Goal: Information Seeking & Learning: Learn about a topic

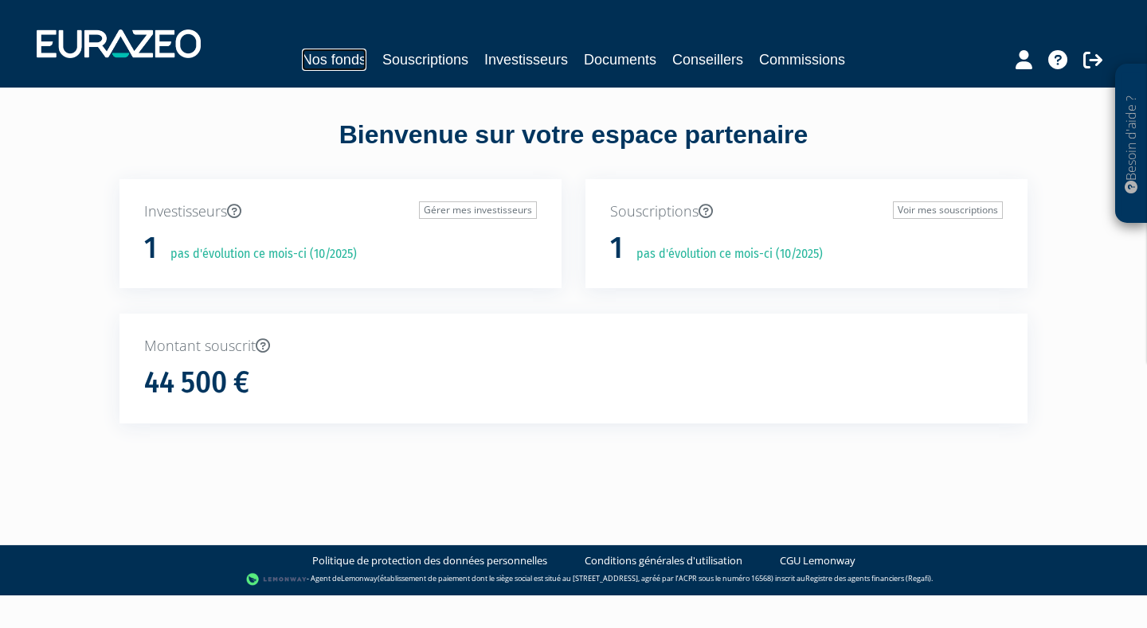
click at [350, 57] on link "Nos fonds" at bounding box center [334, 60] width 65 height 22
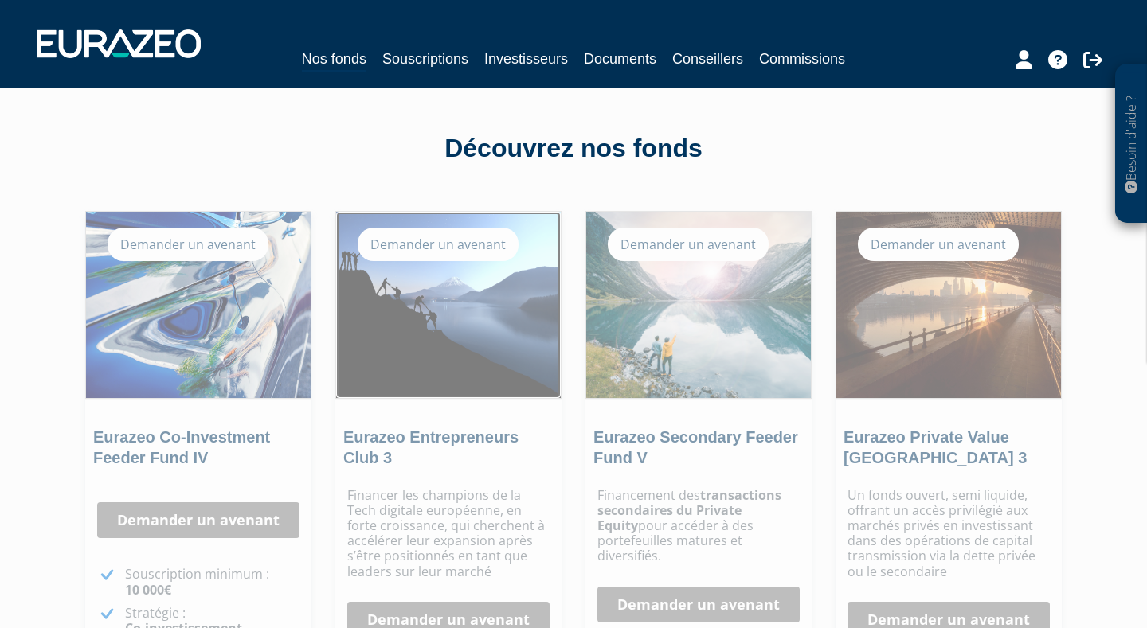
click at [489, 309] on img at bounding box center [448, 305] width 225 height 186
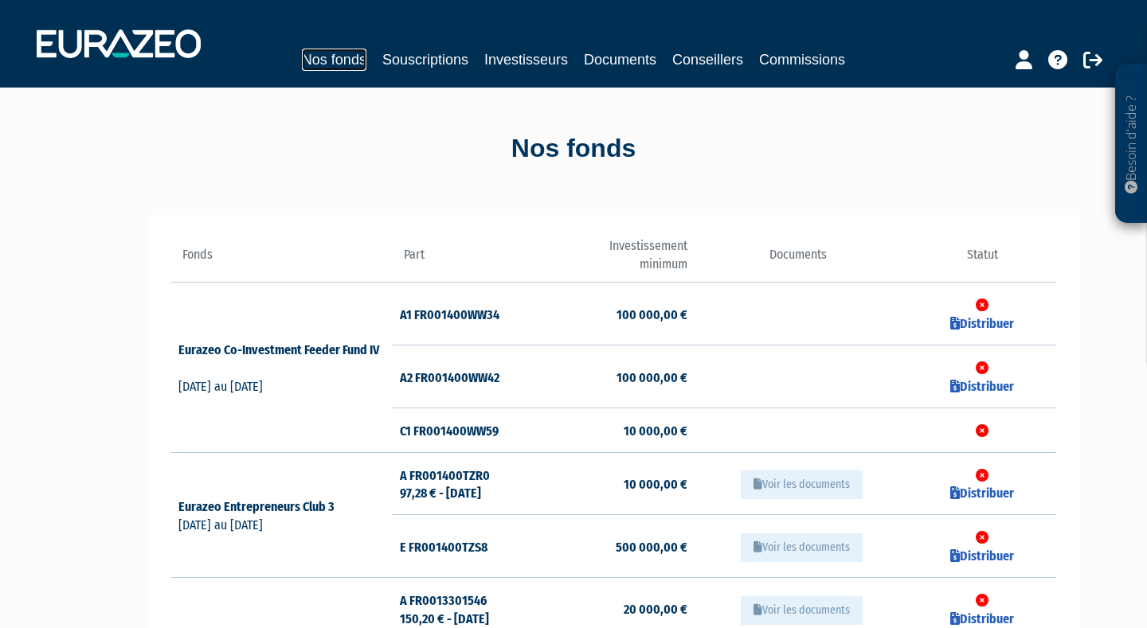
click at [350, 63] on link "Nos fonds" at bounding box center [334, 60] width 65 height 22
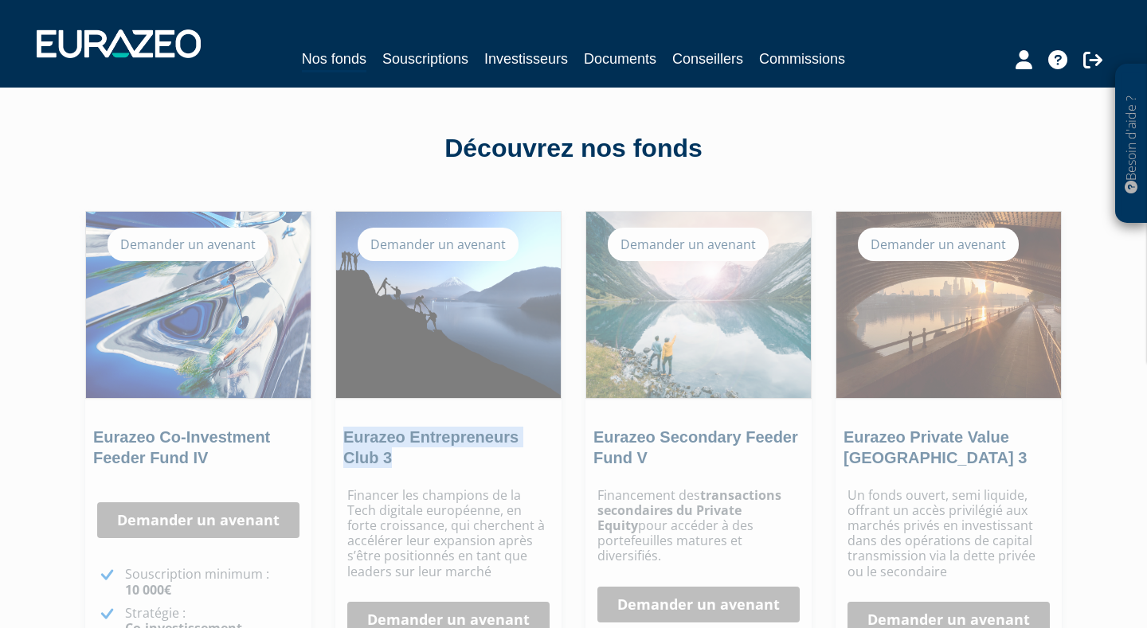
drag, startPoint x: 397, startPoint y: 457, endPoint x: 340, endPoint y: 436, distance: 61.2
click at [340, 436] on div "Eurazeo Entrepreneurs Club 3" at bounding box center [448, 452] width 226 height 51
copy link "Eurazeo Entrepreneurs Club 3"
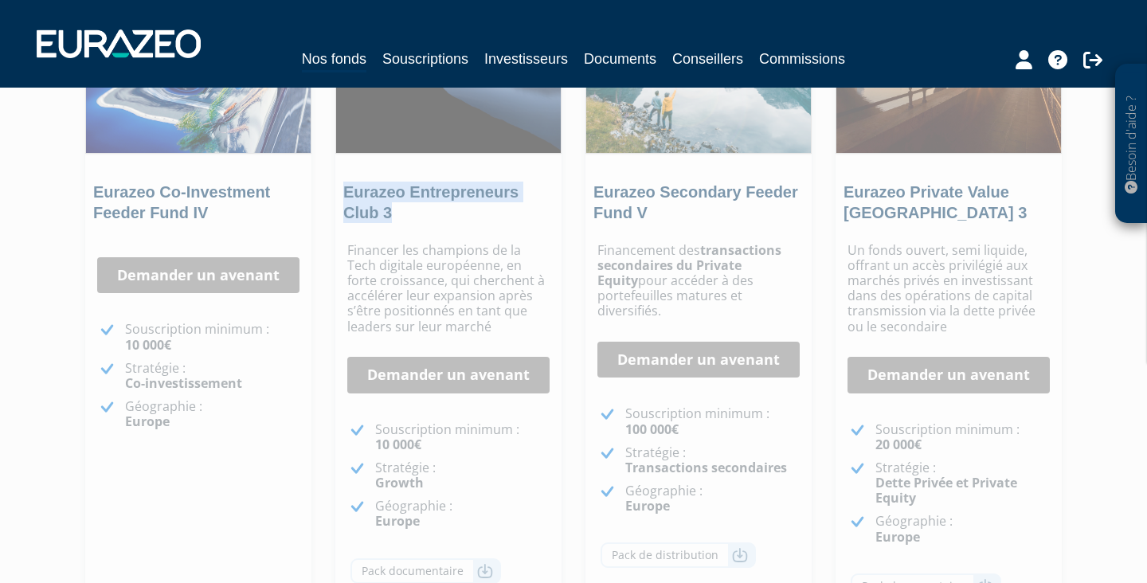
scroll to position [253, 0]
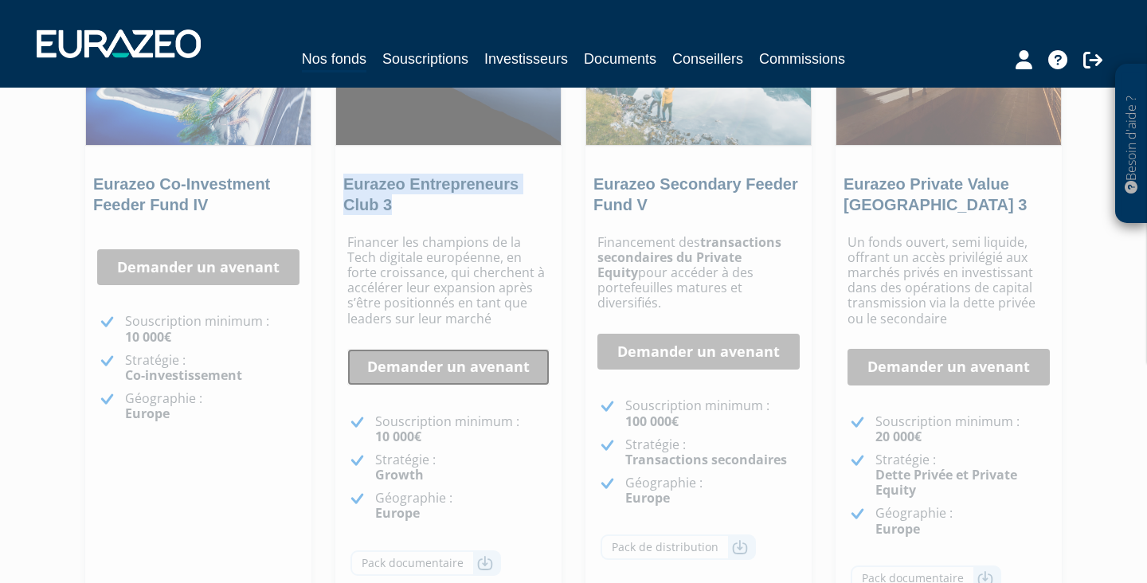
click at [436, 378] on link "Demander un avenant" at bounding box center [448, 367] width 202 height 37
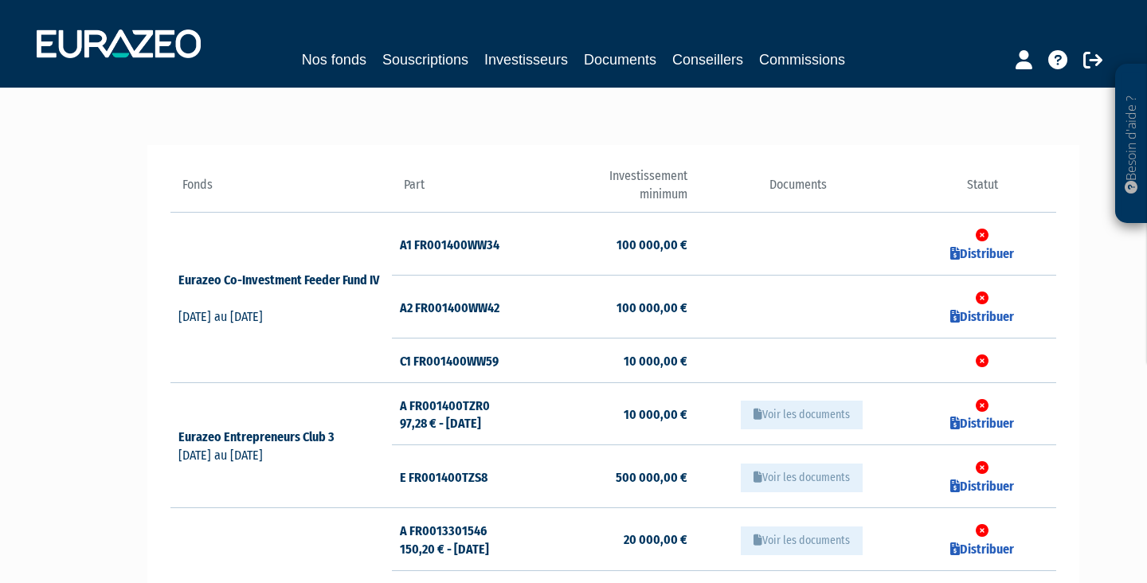
scroll to position [62, 0]
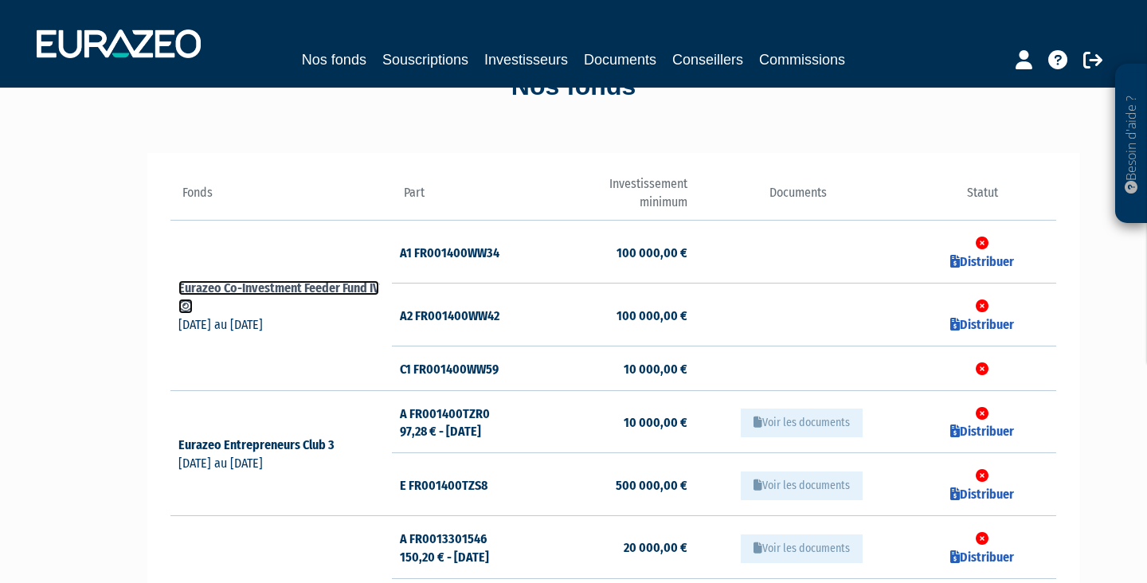
click at [333, 286] on link "Eurazeo Co-Investment Feeder Fund IV" at bounding box center [278, 296] width 201 height 33
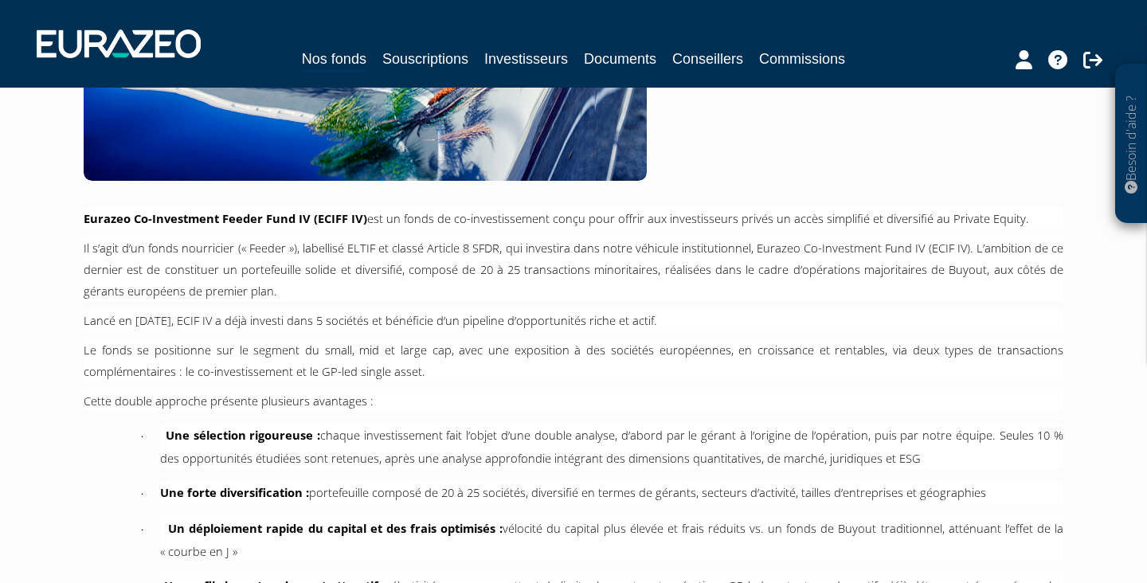
scroll to position [338, 0]
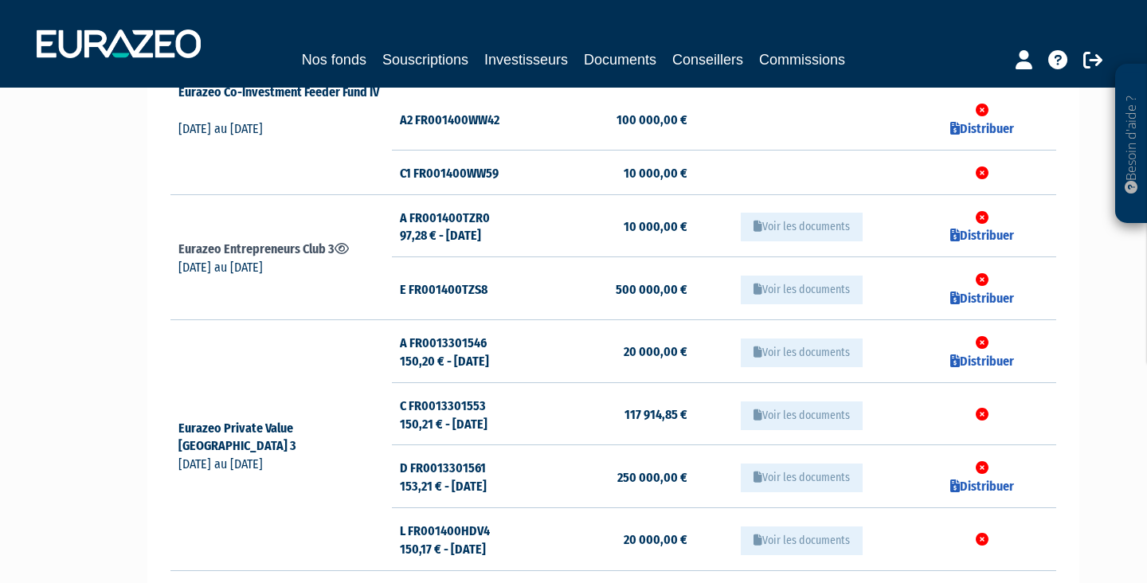
scroll to position [264, 0]
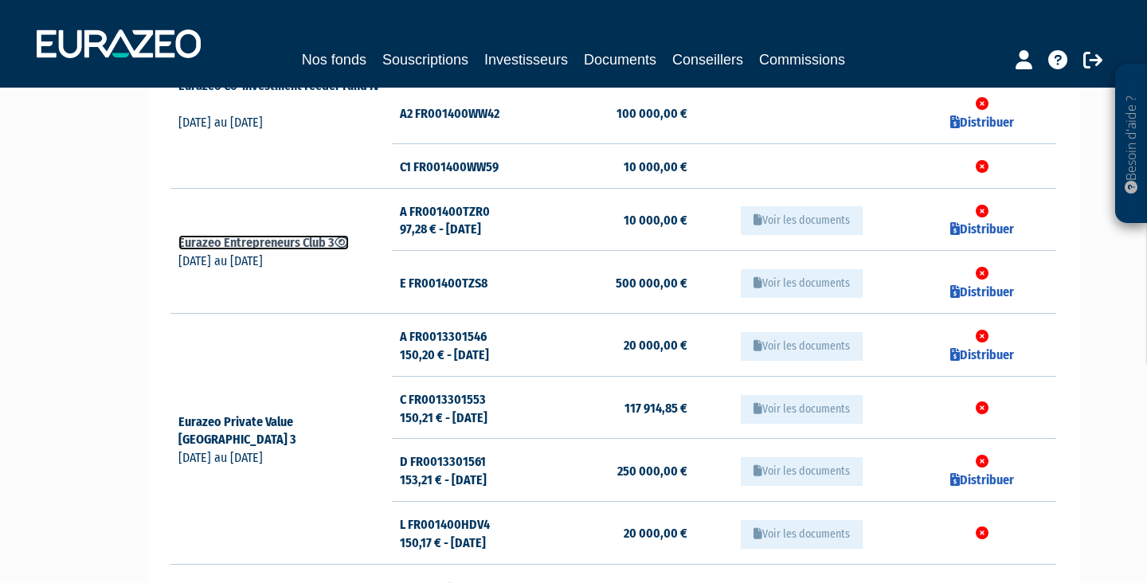
click at [260, 245] on link "Eurazeo Entrepreneurs Club 3" at bounding box center [263, 242] width 170 height 15
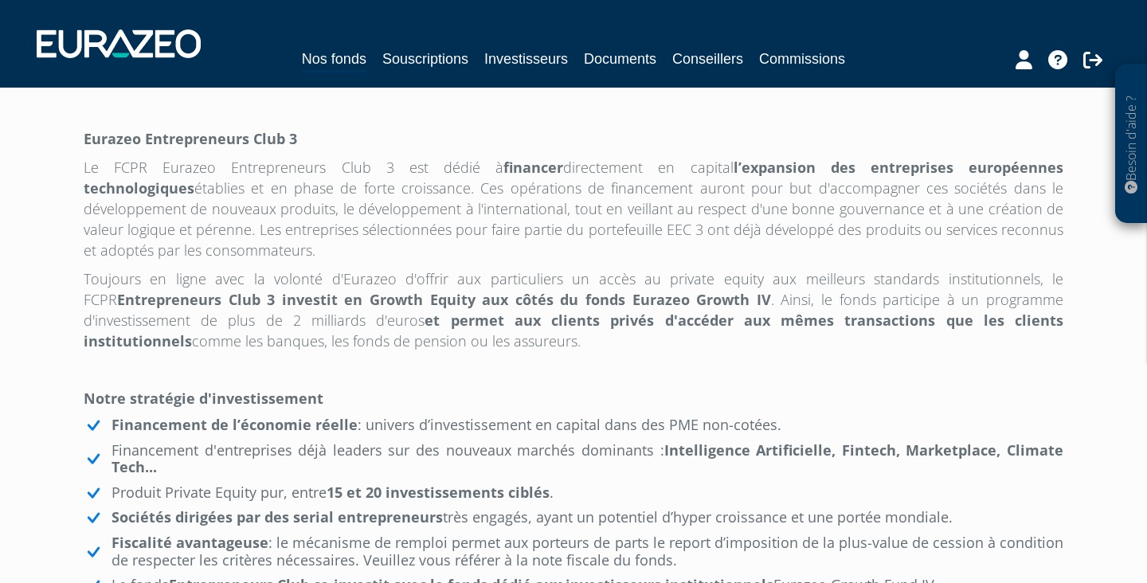
scroll to position [372, 0]
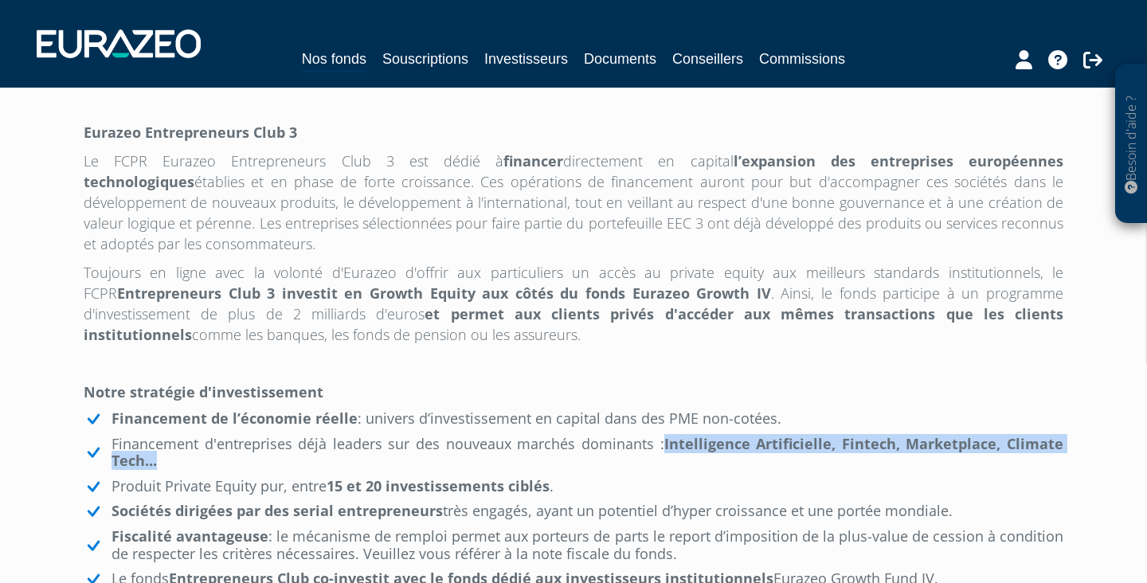
drag, startPoint x: 669, startPoint y: 440, endPoint x: 847, endPoint y: 459, distance: 179.4
click at [847, 459] on li "Financement d'entreprises déjà leaders sur des nouveaux marchés dominants : Int…" at bounding box center [574, 453] width 980 height 34
copy strong "Intelligence Artificielle, Fintech, Marketplace, Climate Tech..."
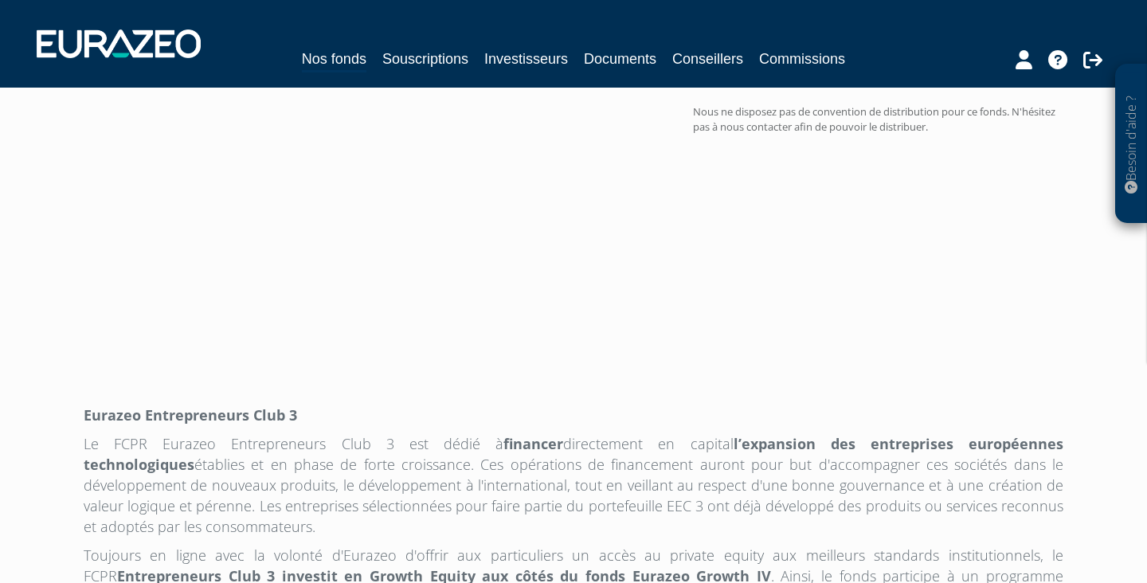
scroll to position [0, 0]
